Goal: Task Accomplishment & Management: Manage account settings

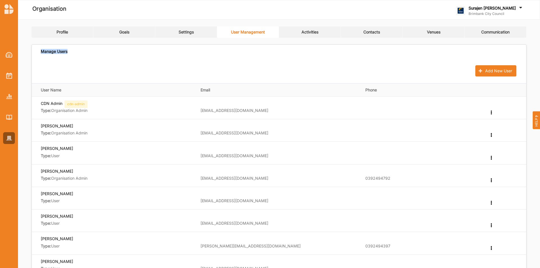
click at [297, 29] on link "Activities" at bounding box center [310, 31] width 62 height 11
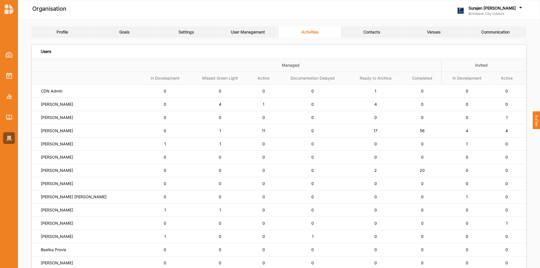
drag, startPoint x: 124, startPoint y: 258, endPoint x: 121, endPoint y: 260, distance: 3.8
drag, startPoint x: 121, startPoint y: 260, endPoint x: 34, endPoint y: 218, distance: 96.7
click at [34, 164] on td "Elma Khan" at bounding box center [86, 223] width 108 height 13
click at [46, 103] on label "[PERSON_NAME]" at bounding box center [57, 104] width 32 height 5
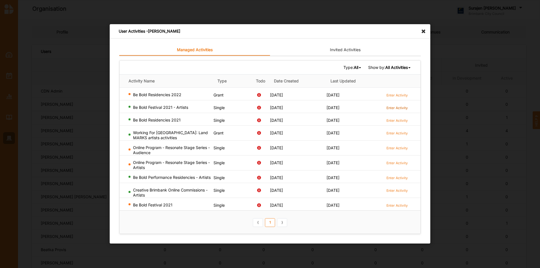
click at [355, 105] on label "Enter Activity" at bounding box center [396, 107] width 21 height 5
click at [355, 120] on label "Enter Activity" at bounding box center [396, 120] width 21 height 5
click at [355, 164] on label "Enter Activity" at bounding box center [396, 177] width 21 height 5
click at [355, 164] on label "Enter Activity" at bounding box center [396, 190] width 21 height 5
click at [355, 30] on icon at bounding box center [424, 28] width 9 height 9
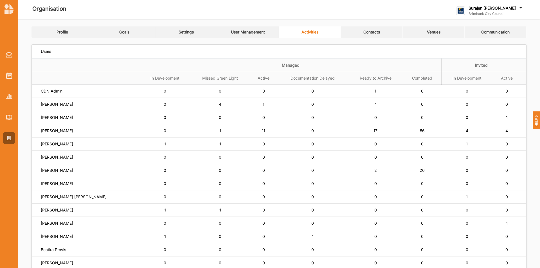
click at [355, 9] on label "Surajen [PERSON_NAME]" at bounding box center [491, 8] width 47 height 5
click at [355, 73] on div "Log Out" at bounding box center [485, 70] width 58 height 12
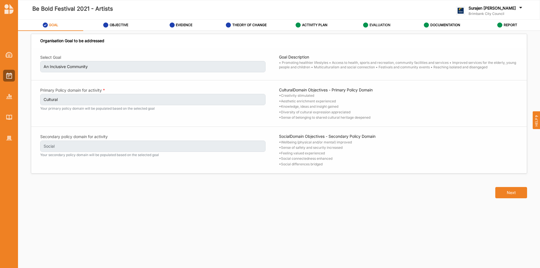
click at [370, 24] on label "EVALUATION" at bounding box center [379, 25] width 21 height 4
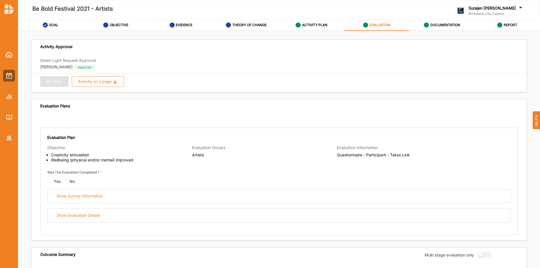
click at [145, 203] on div "Show Survey Information" at bounding box center [278, 196] width 463 height 14
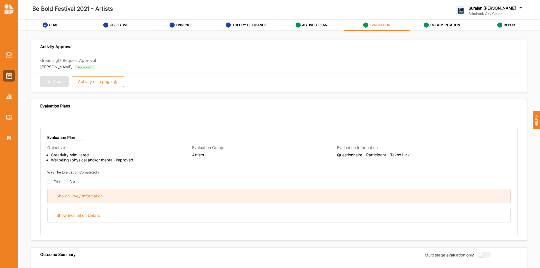
click at [147, 198] on div "Show Survey Information" at bounding box center [279, 196] width 463 height 14
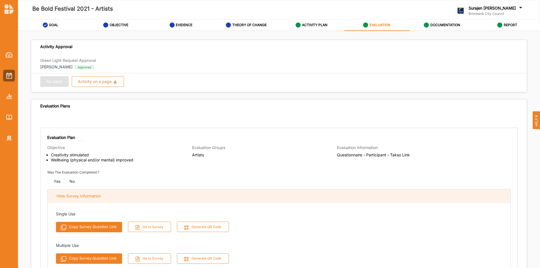
click at [177, 199] on div "Hide Survey Information" at bounding box center [279, 196] width 463 height 14
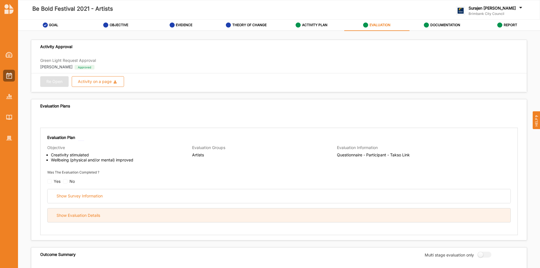
click at [183, 216] on div "Show Evaluation Details" at bounding box center [279, 215] width 463 height 14
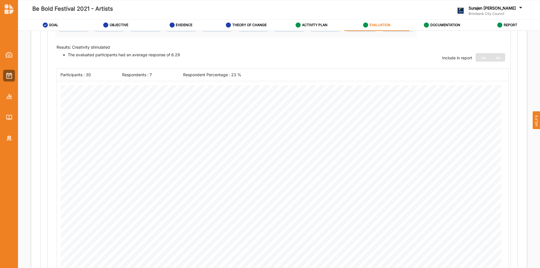
scroll to position [253, 0]
drag, startPoint x: 448, startPoint y: 18, endPoint x: 447, endPoint y: 21, distance: 3.5
click at [447, 20] on div "Be Bold Festival 2021 - Artists Surajen Uppal Brimbank City Council Brimbank Ci…" at bounding box center [279, 134] width 522 height 268
click at [447, 21] on div "DOCUMENTATION" at bounding box center [442, 25] width 36 height 10
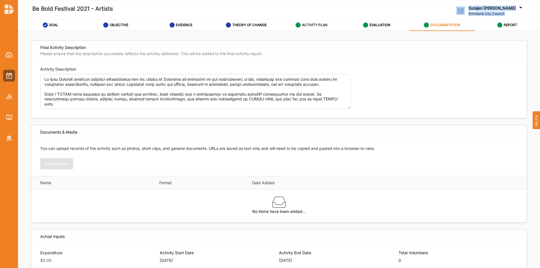
click at [308, 28] on div "ACTIVITY PLAN" at bounding box center [312, 25] width 32 height 10
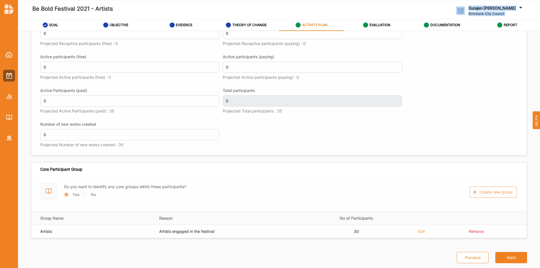
scroll to position [515, 0]
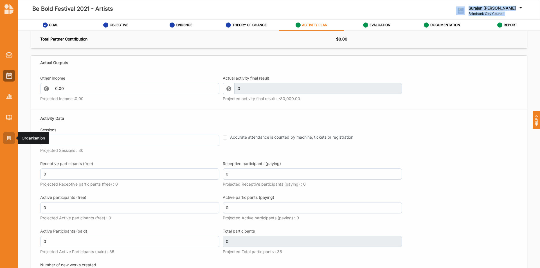
click at [7, 140] on img at bounding box center [9, 138] width 6 height 5
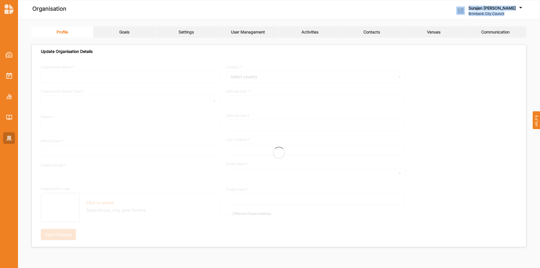
type input "Brimbank City Council"
type input "+61 03 9249 4000"
type input "brimbank.vic.gov.au"
type input "brimbank@brimbank.vic.gov.au"
type input "301 Hampshire Rd"
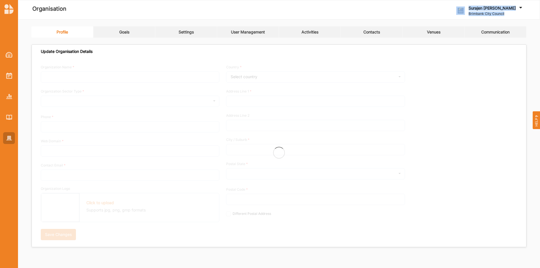
type input "Sunshine"
type input "3020"
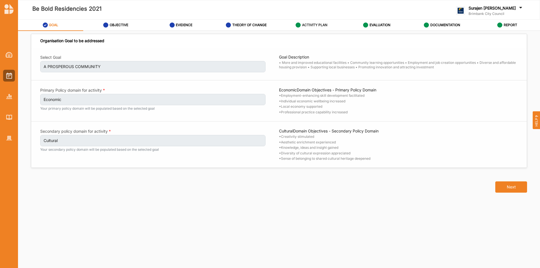
click at [314, 22] on div "ACTIVITY PLAN" at bounding box center [312, 25] width 32 height 10
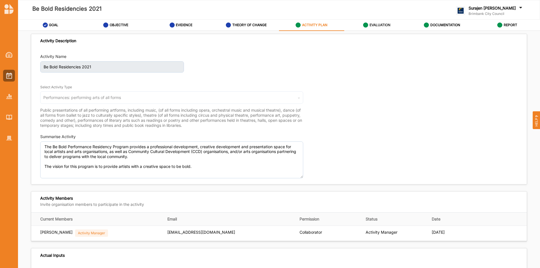
click at [379, 26] on label "EVALUATION" at bounding box center [379, 25] width 21 height 4
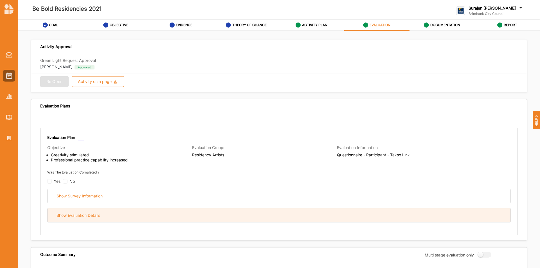
click at [85, 220] on div "Show Evaluation Details" at bounding box center [279, 215] width 463 height 14
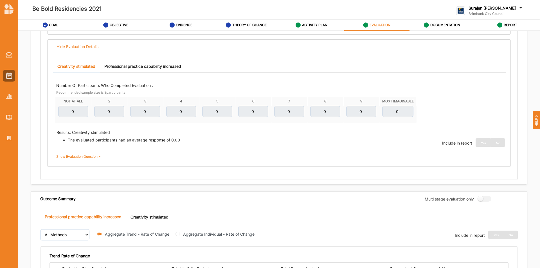
scroll to position [56, 0]
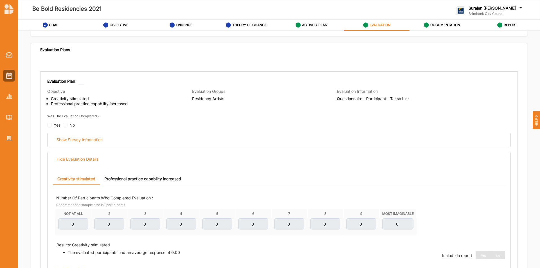
click at [318, 26] on label "ACTIVITY PLAN" at bounding box center [314, 25] width 25 height 4
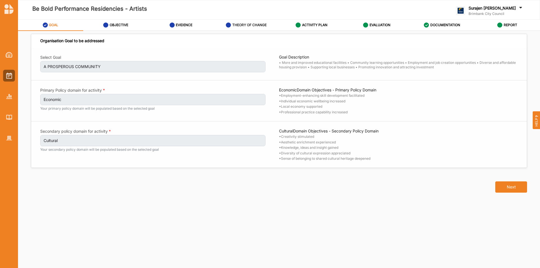
click at [240, 24] on label "THEORY OF CHANGE" at bounding box center [249, 25] width 34 height 4
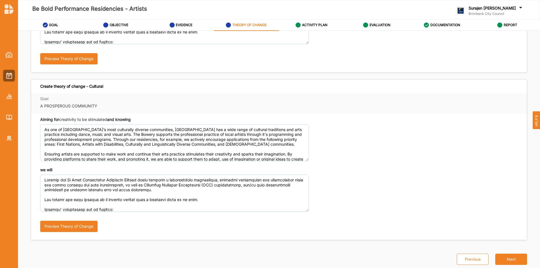
scroll to position [123, 0]
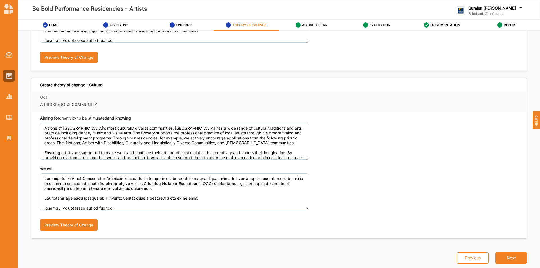
click at [310, 23] on label "ACTIVITY PLAN" at bounding box center [314, 25] width 25 height 4
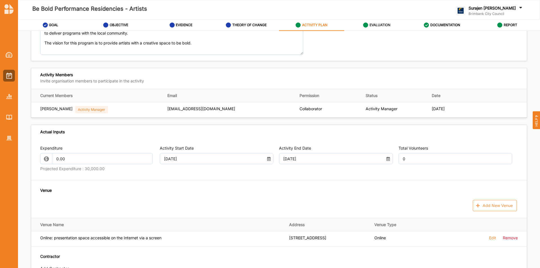
click at [373, 23] on label "EVALUATION" at bounding box center [379, 25] width 21 height 4
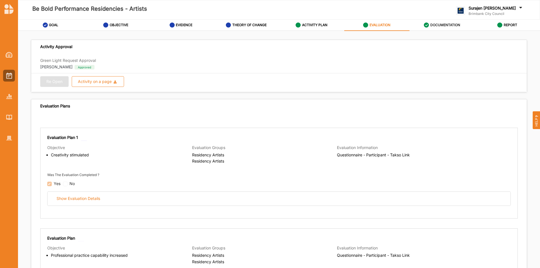
click at [437, 28] on div "DOCUMENTATION" at bounding box center [442, 25] width 36 height 10
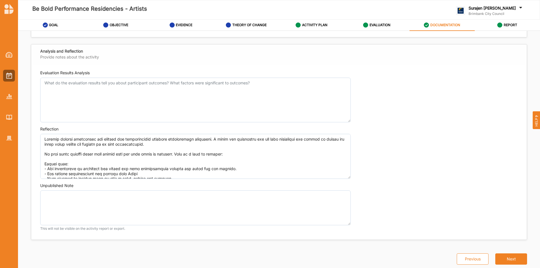
scroll to position [505, 0]
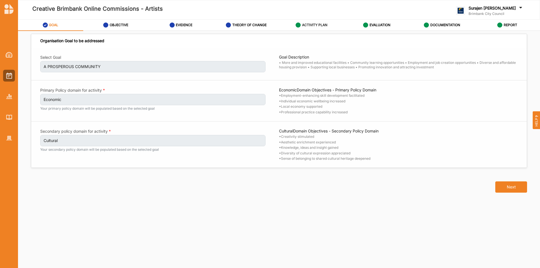
click at [317, 24] on label "ACTIVITY PLAN" at bounding box center [314, 25] width 25 height 4
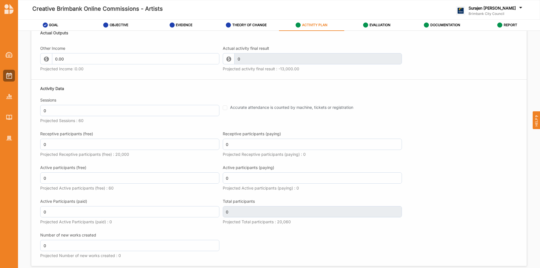
scroll to position [731, 0]
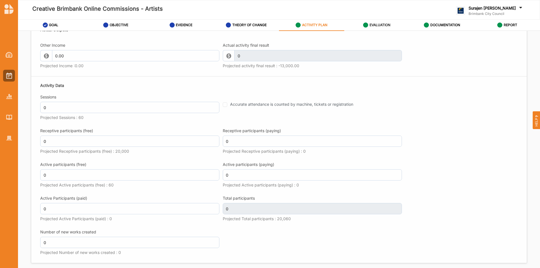
click at [376, 26] on label "EVALUATION" at bounding box center [379, 25] width 21 height 4
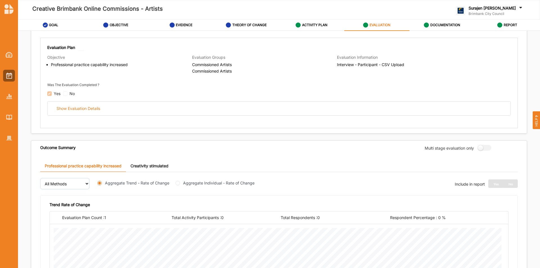
scroll to position [104, 0]
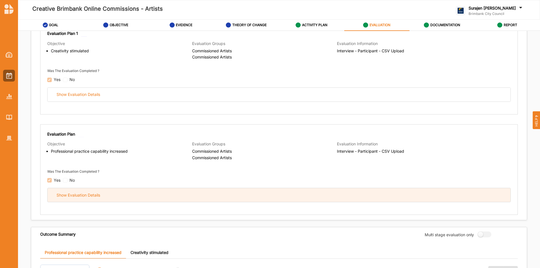
click at [216, 201] on div "Show Evaluation Details" at bounding box center [279, 195] width 463 height 14
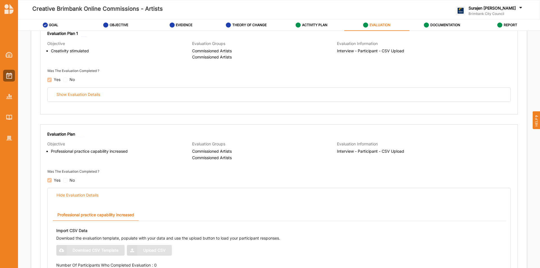
scroll to position [0, 0]
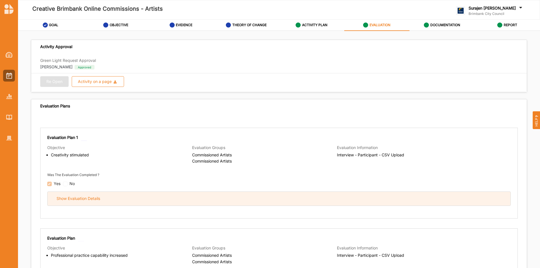
click at [174, 203] on div "Show Evaluation Details" at bounding box center [279, 199] width 463 height 14
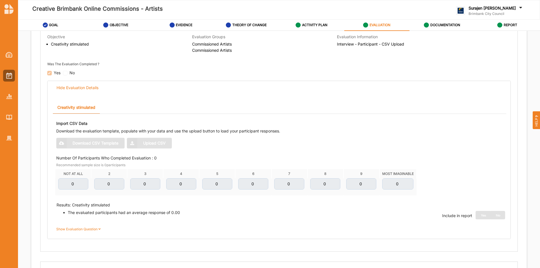
scroll to position [28, 0]
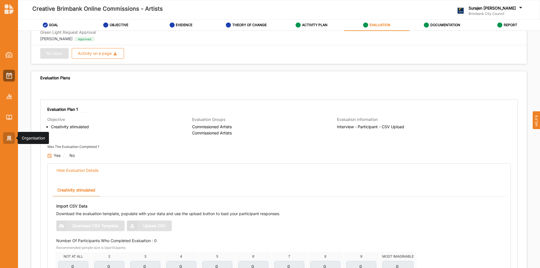
click at [4, 141] on div at bounding box center [9, 138] width 12 height 12
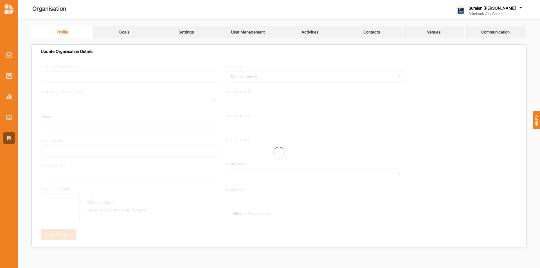
type input "Brimbank City Council"
type input "[PHONE_NUMBER]"
type input "[DOMAIN_NAME]"
type input "[EMAIL_ADDRESS][DOMAIN_NAME]"
type input "[STREET_ADDRESS]"
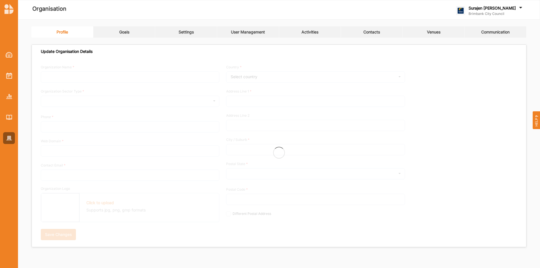
type input "Sunshine"
type input "3020"
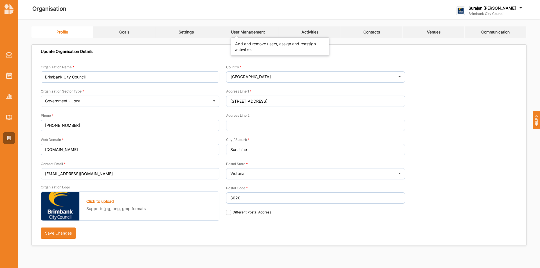
click at [265, 32] on div "User Management" at bounding box center [248, 32] width 34 height 5
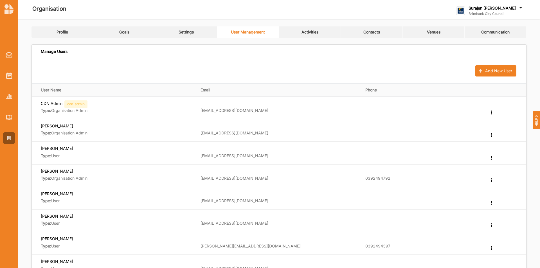
click at [322, 30] on link "Activities" at bounding box center [310, 31] width 62 height 11
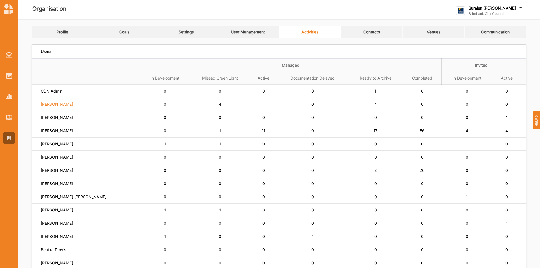
click at [50, 105] on label "[PERSON_NAME]" at bounding box center [57, 104] width 32 height 5
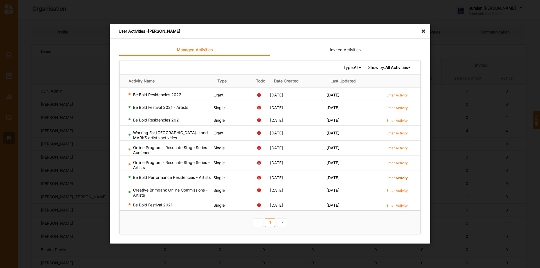
click at [389, 176] on label "Enter Activity" at bounding box center [396, 177] width 21 height 5
click at [421, 27] on icon at bounding box center [424, 28] width 9 height 9
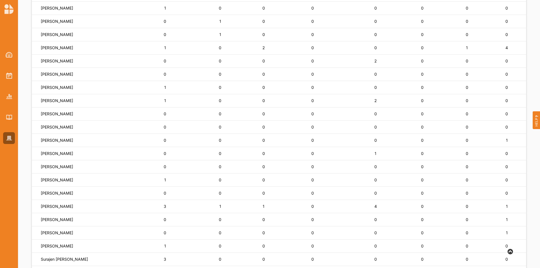
scroll to position [304, 0]
